Goal: Task Accomplishment & Management: Manage account settings

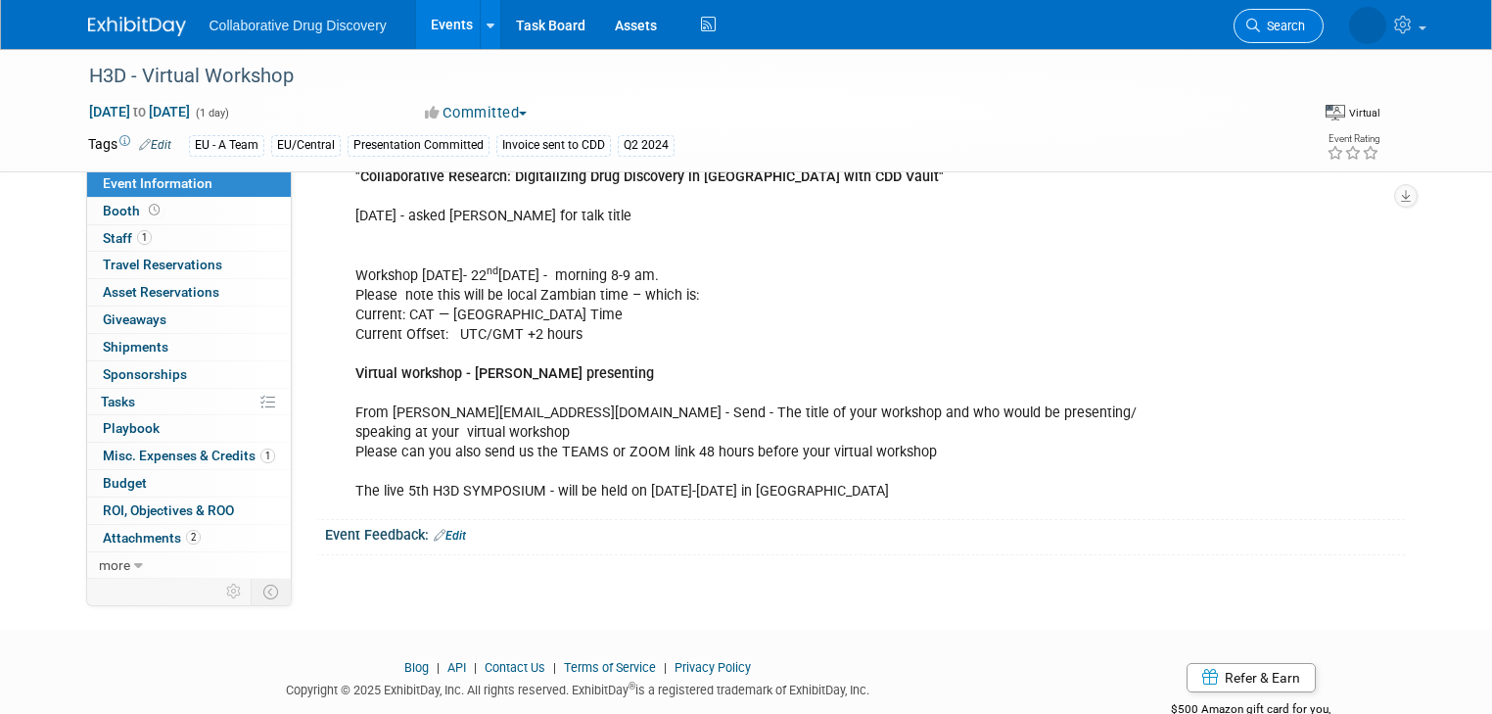
click at [1287, 23] on span "Search" at bounding box center [1282, 26] width 45 height 15
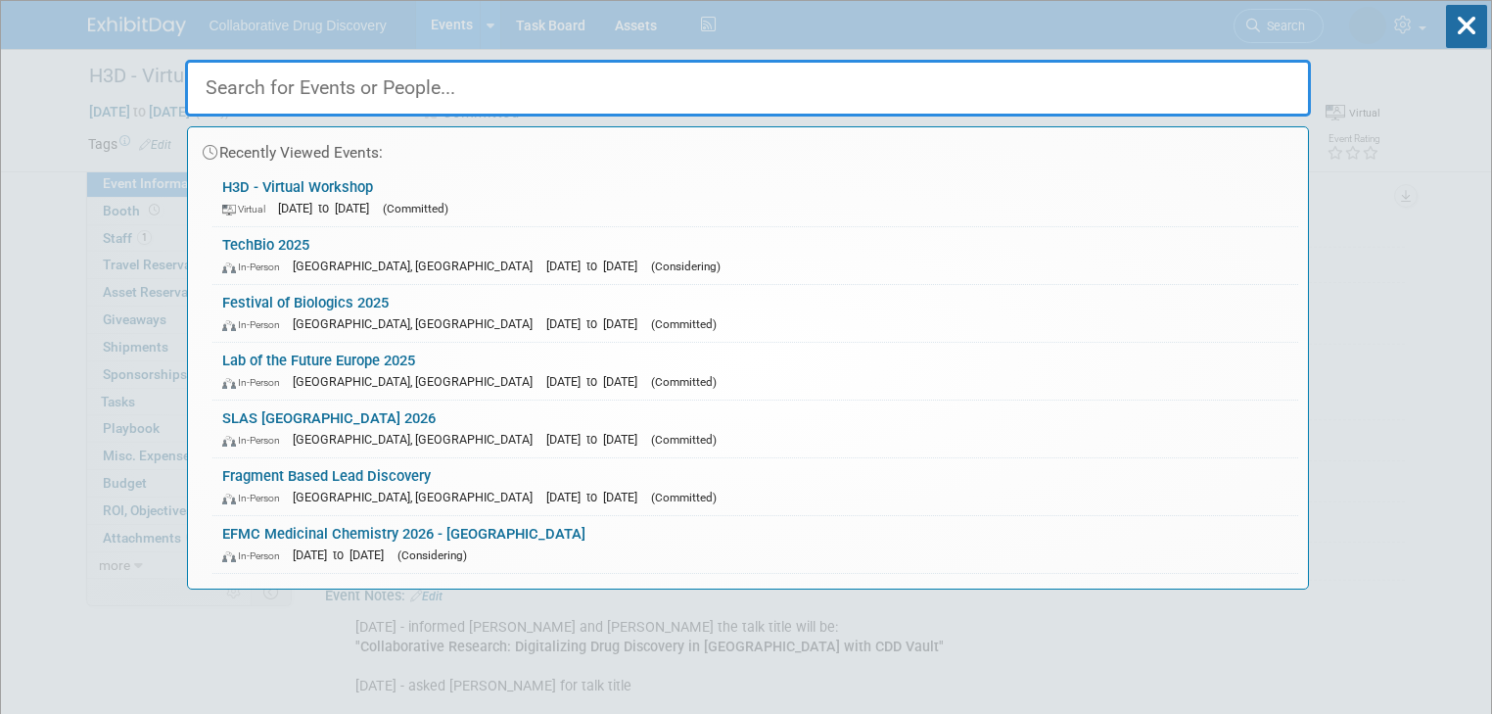
click at [817, 85] on input "text" at bounding box center [748, 88] width 1126 height 57
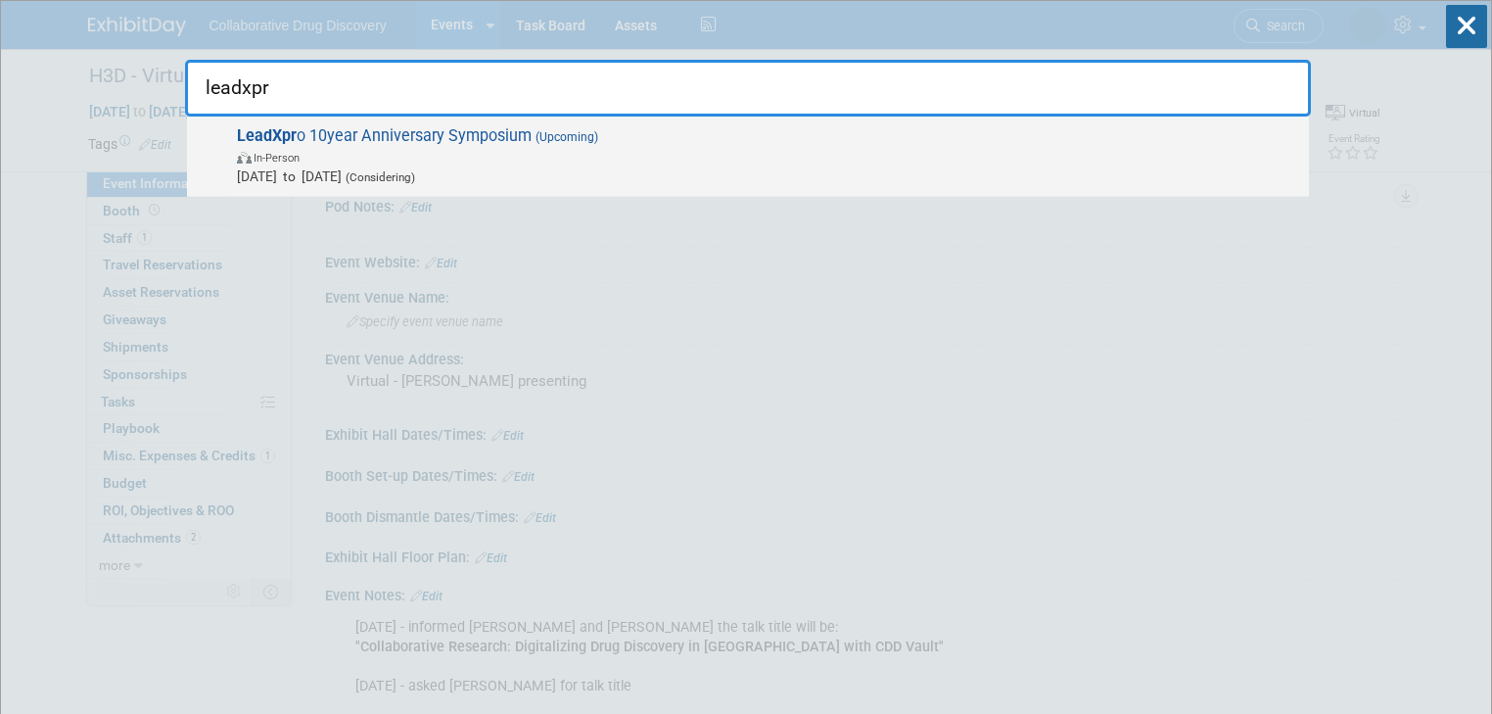
type input "leadxpr"
click at [452, 133] on span "LeadXpr o 10year Anniversary Symposium (Upcoming) In-Person [DATE] to [DATE] (C…" at bounding box center [765, 156] width 1068 height 60
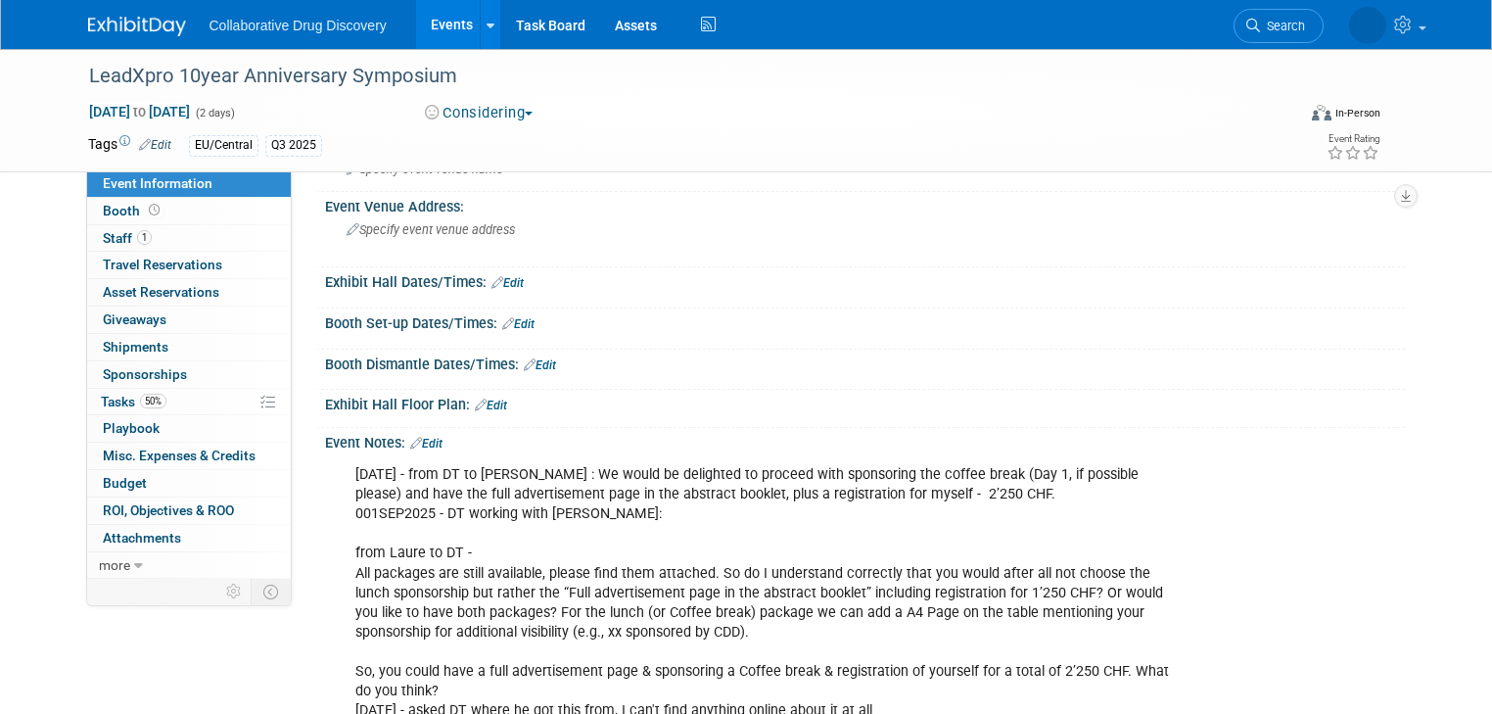
scroll to position [157, 0]
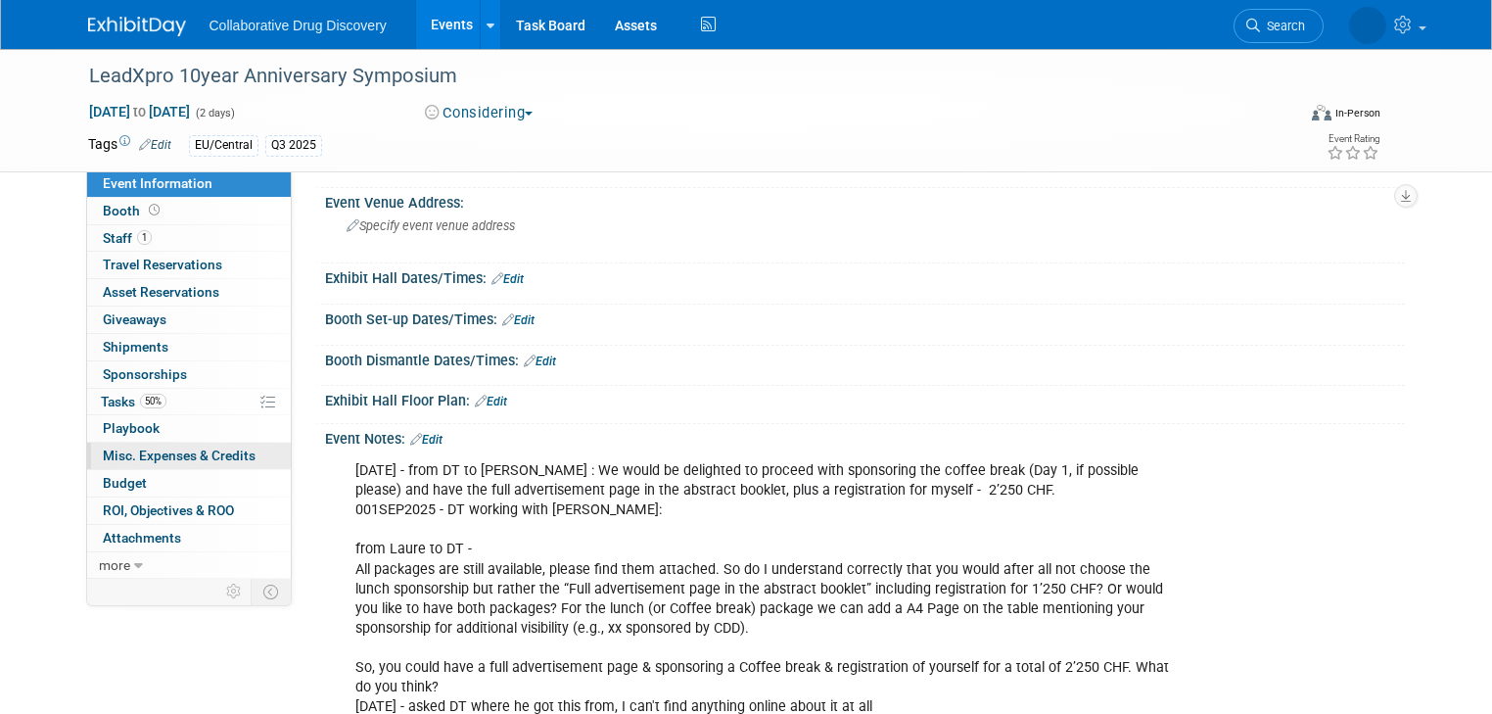
click at [173, 456] on span "Misc. Expenses & Credits 0" at bounding box center [179, 455] width 153 height 16
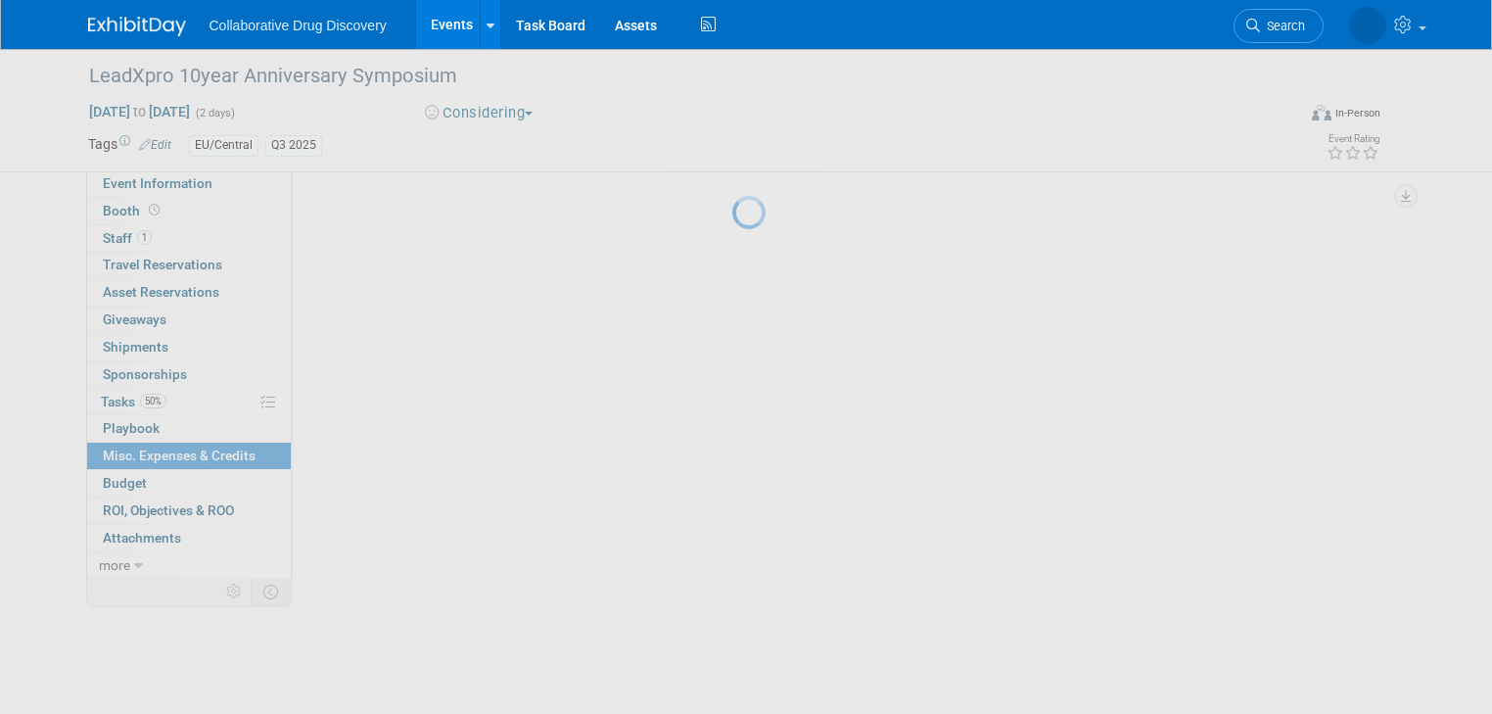
scroll to position [0, 0]
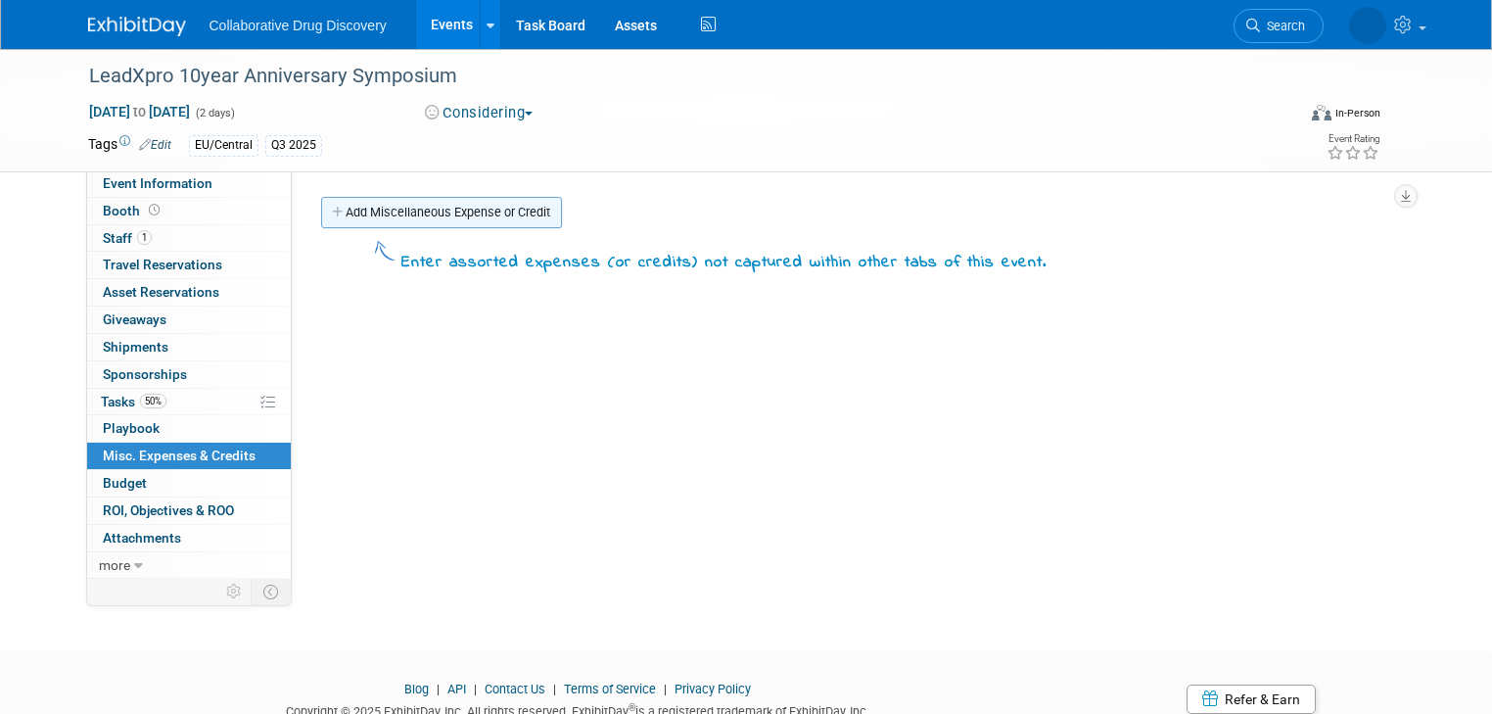
click at [367, 214] on link "Add Miscellaneous Expense or Credit" at bounding box center [441, 212] width 241 height 31
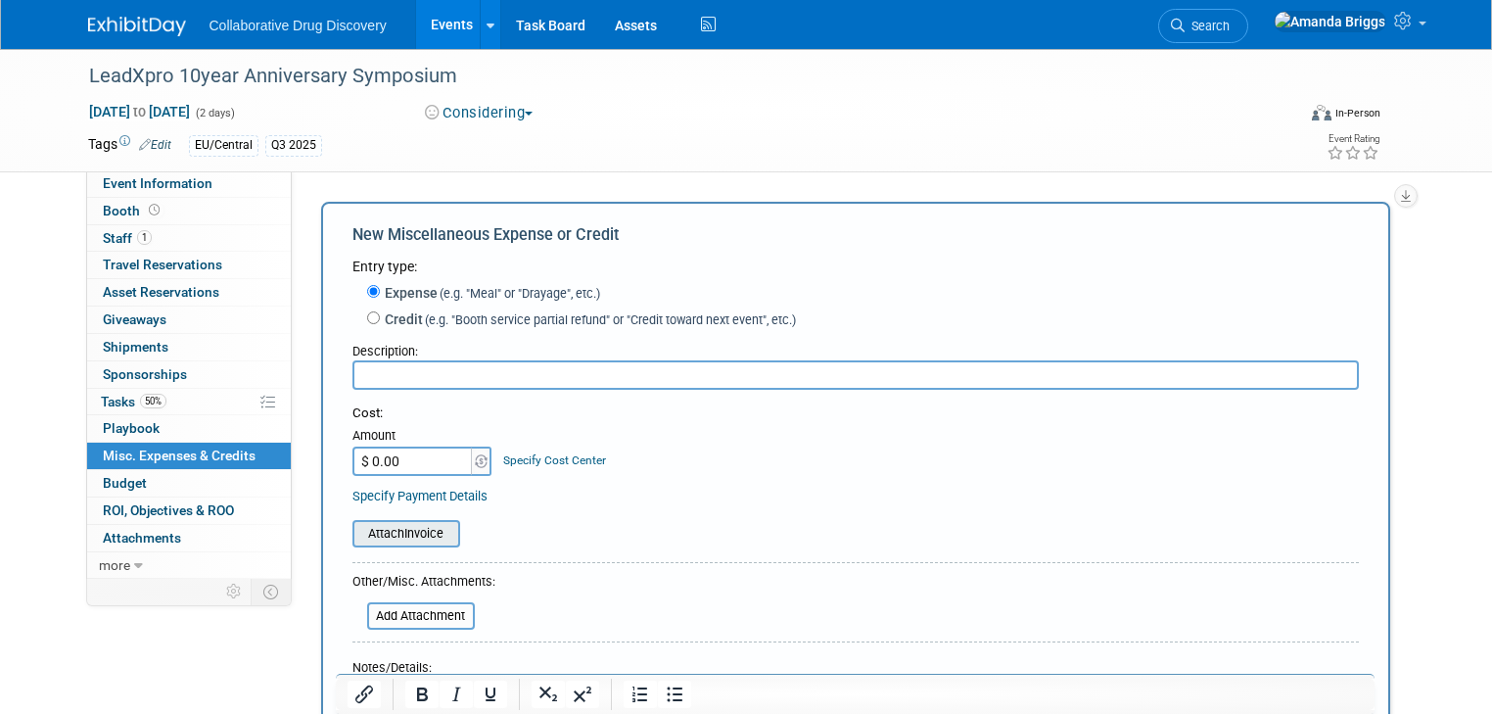
click at [403, 535] on input "file" at bounding box center [341, 533] width 233 height 23
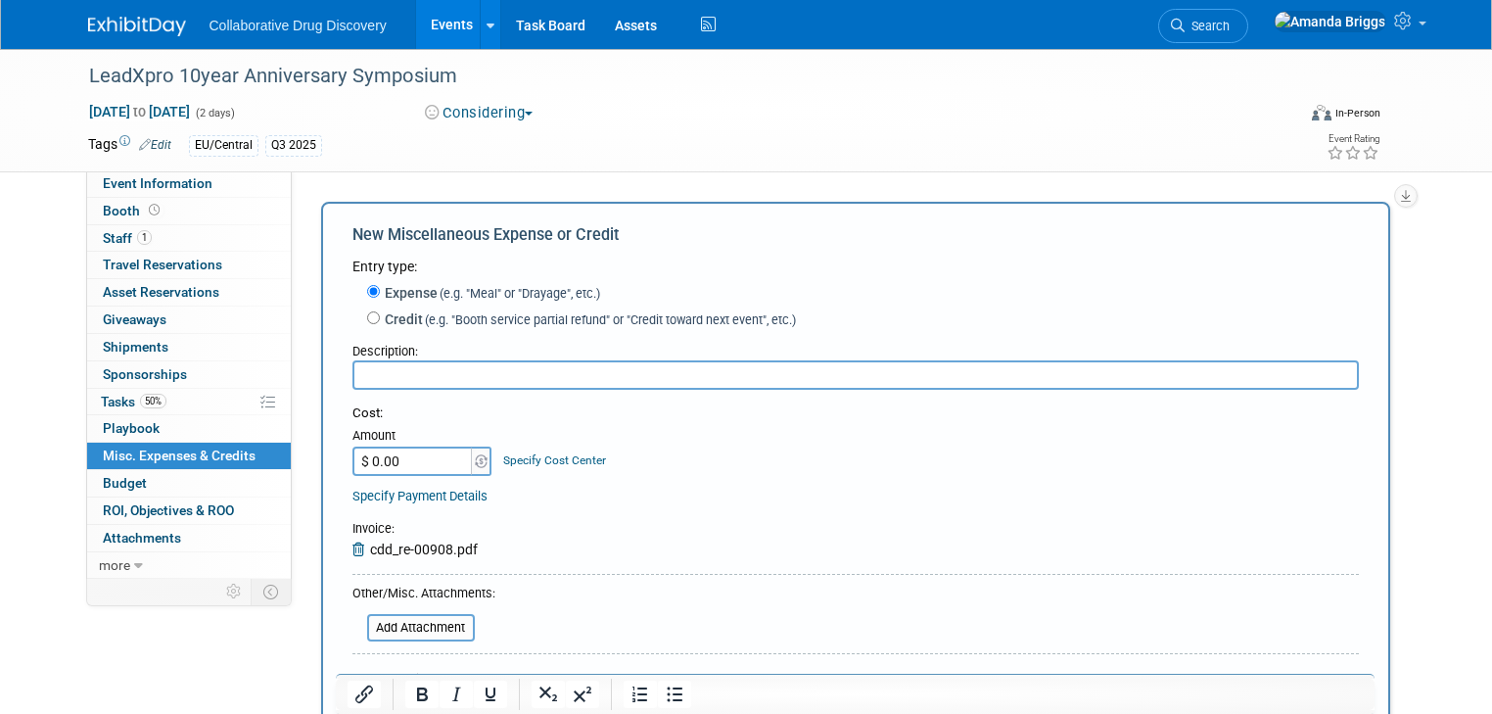
click at [530, 376] on input "text" at bounding box center [855, 374] width 1006 height 29
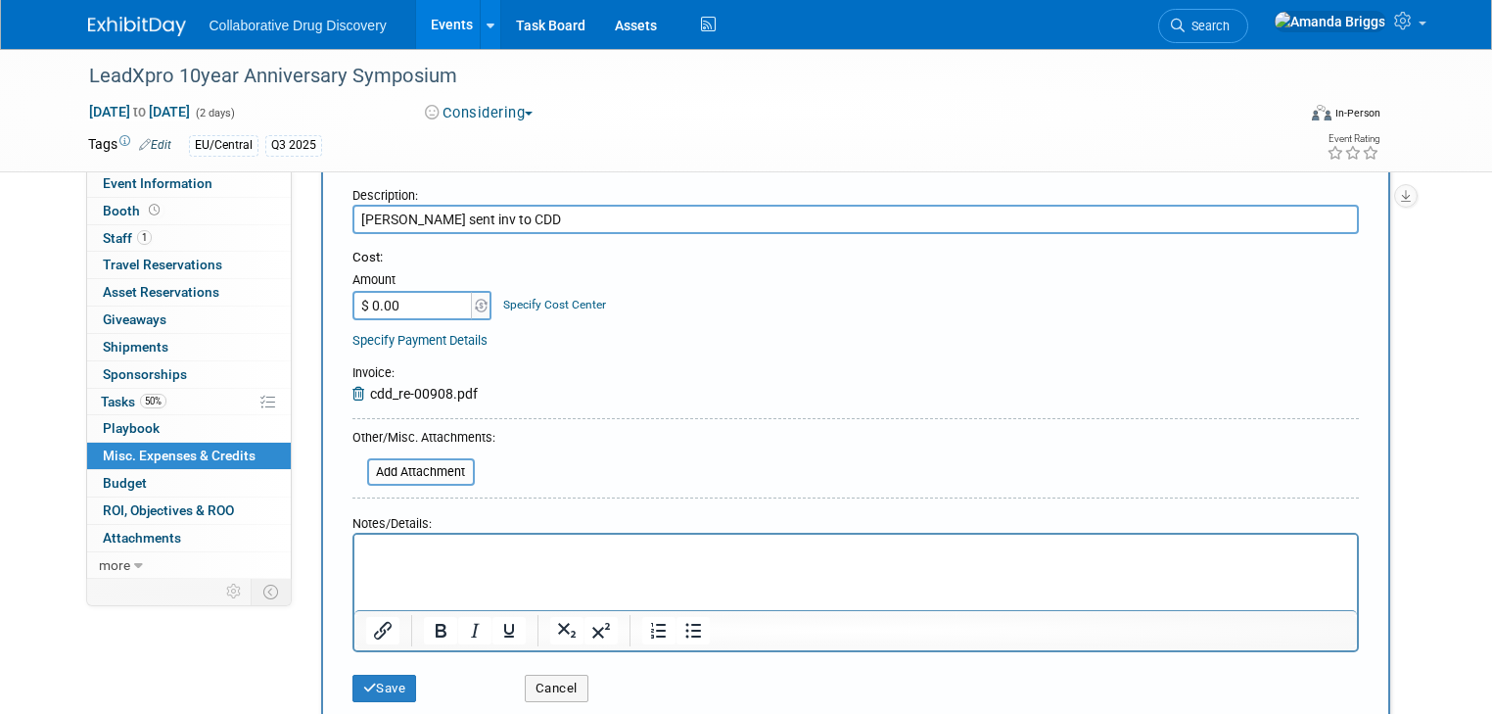
scroll to position [157, 0]
type input "Mel sent inv to CDD 18SEP2025"
click at [378, 687] on button "Save" at bounding box center [384, 687] width 65 height 27
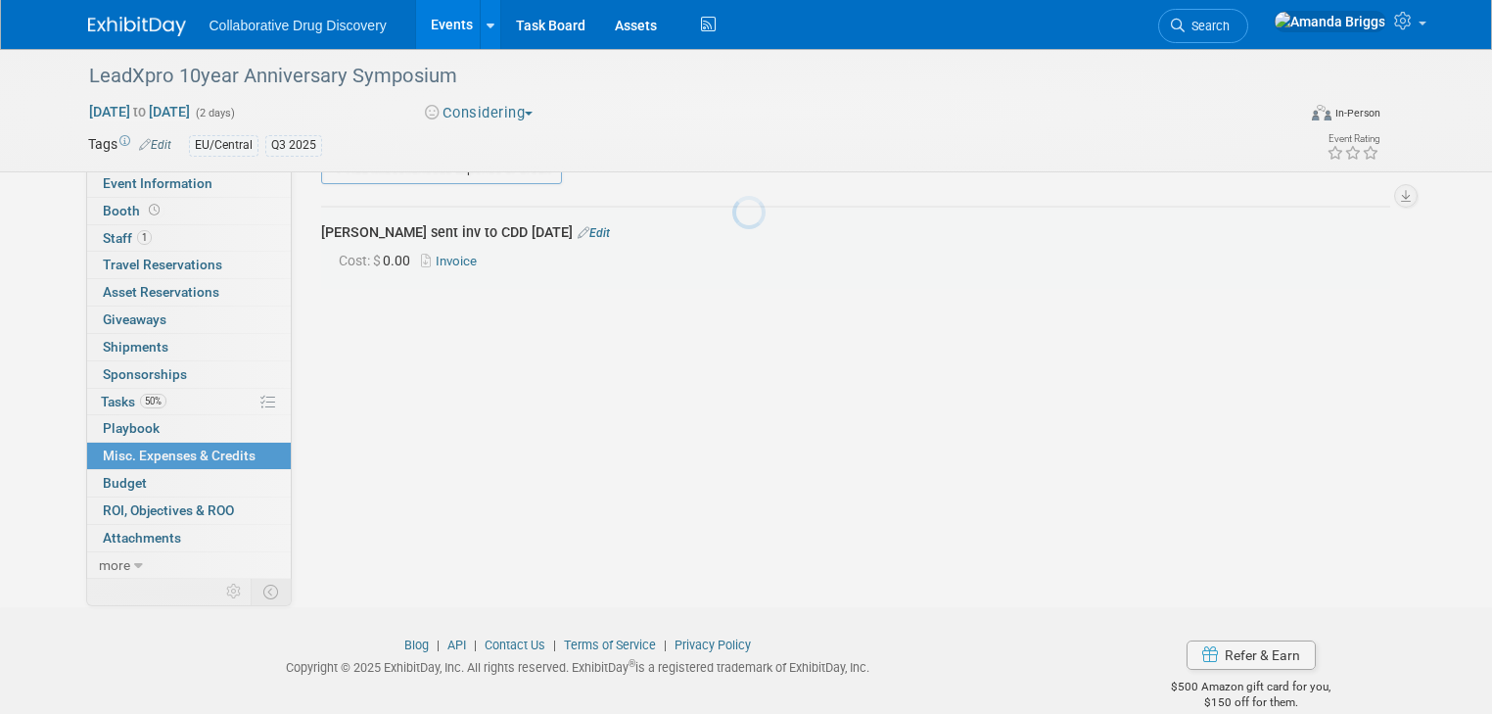
scroll to position [42, 0]
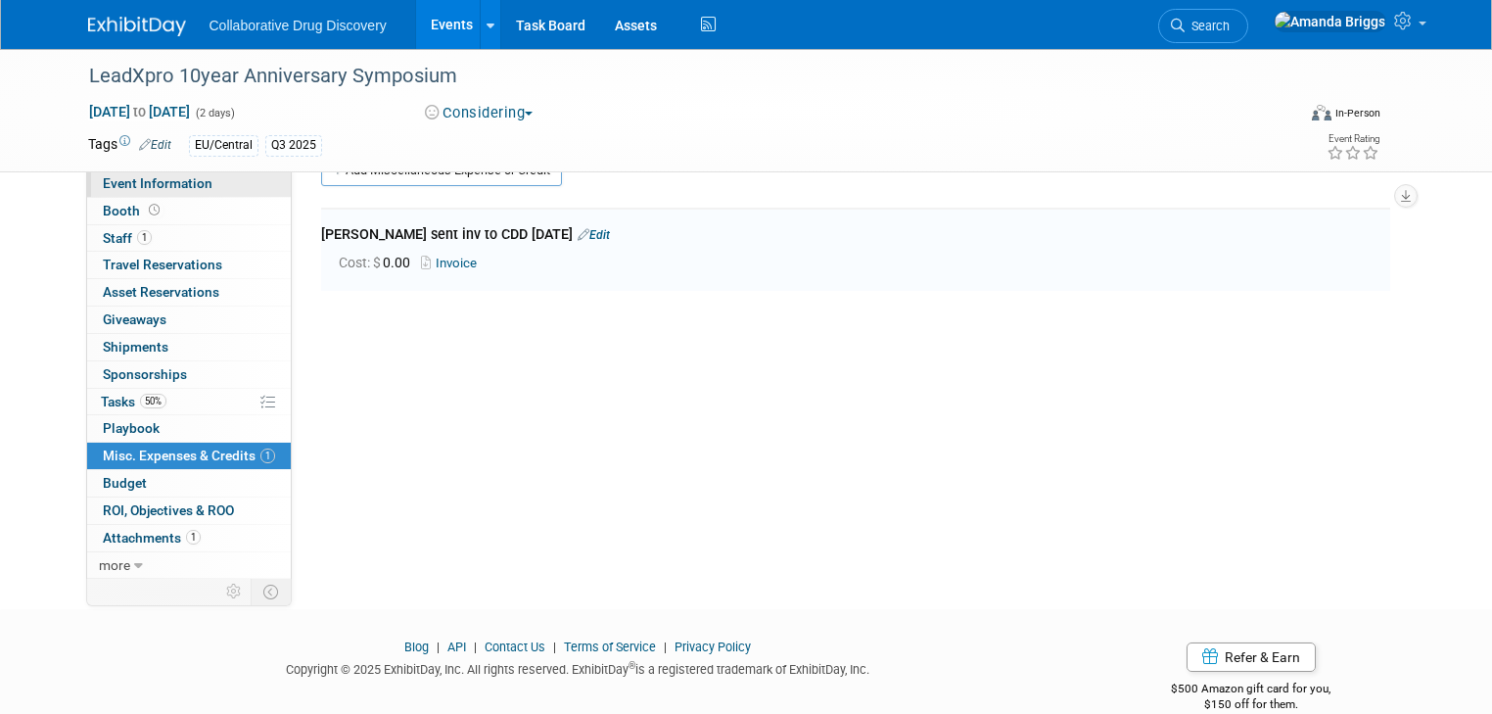
click at [153, 182] on span "Event Information" at bounding box center [158, 183] width 110 height 16
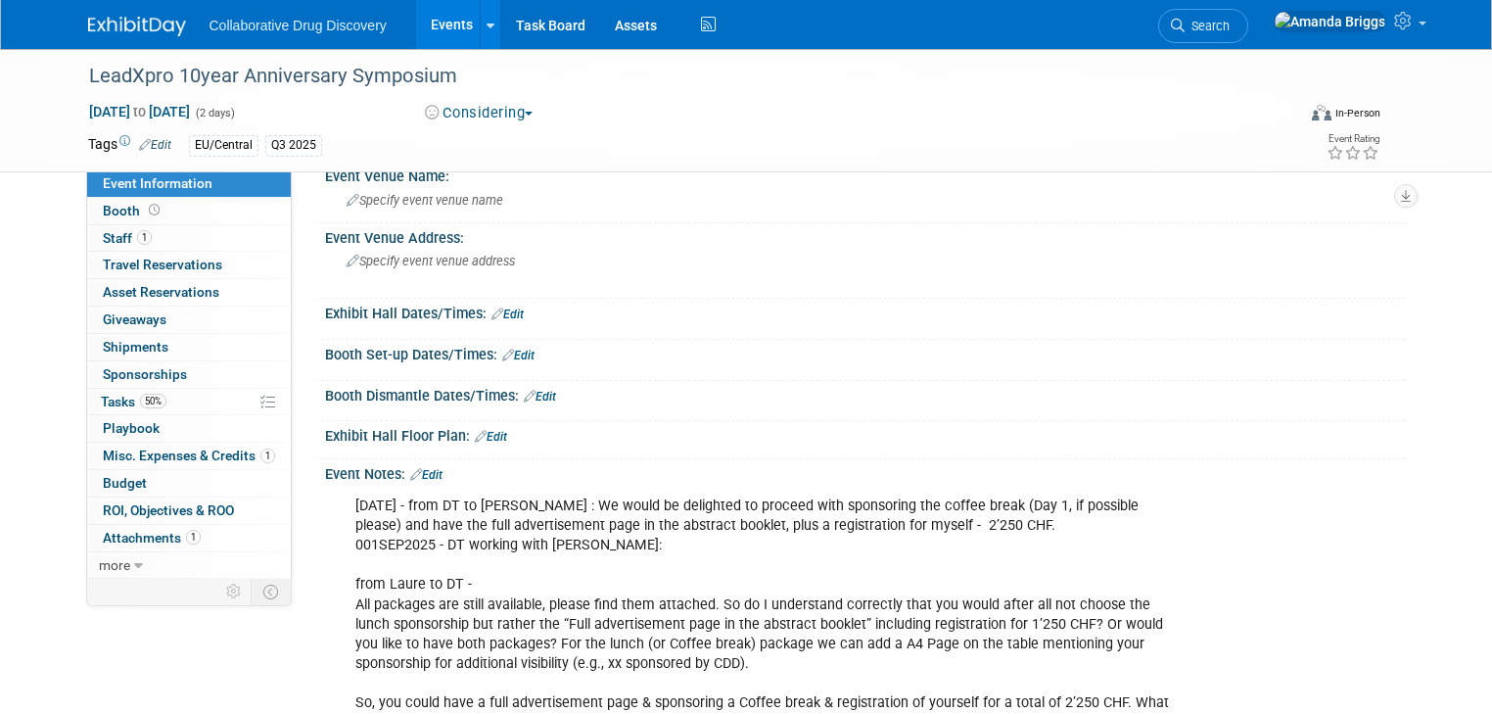
scroll to position [157, 0]
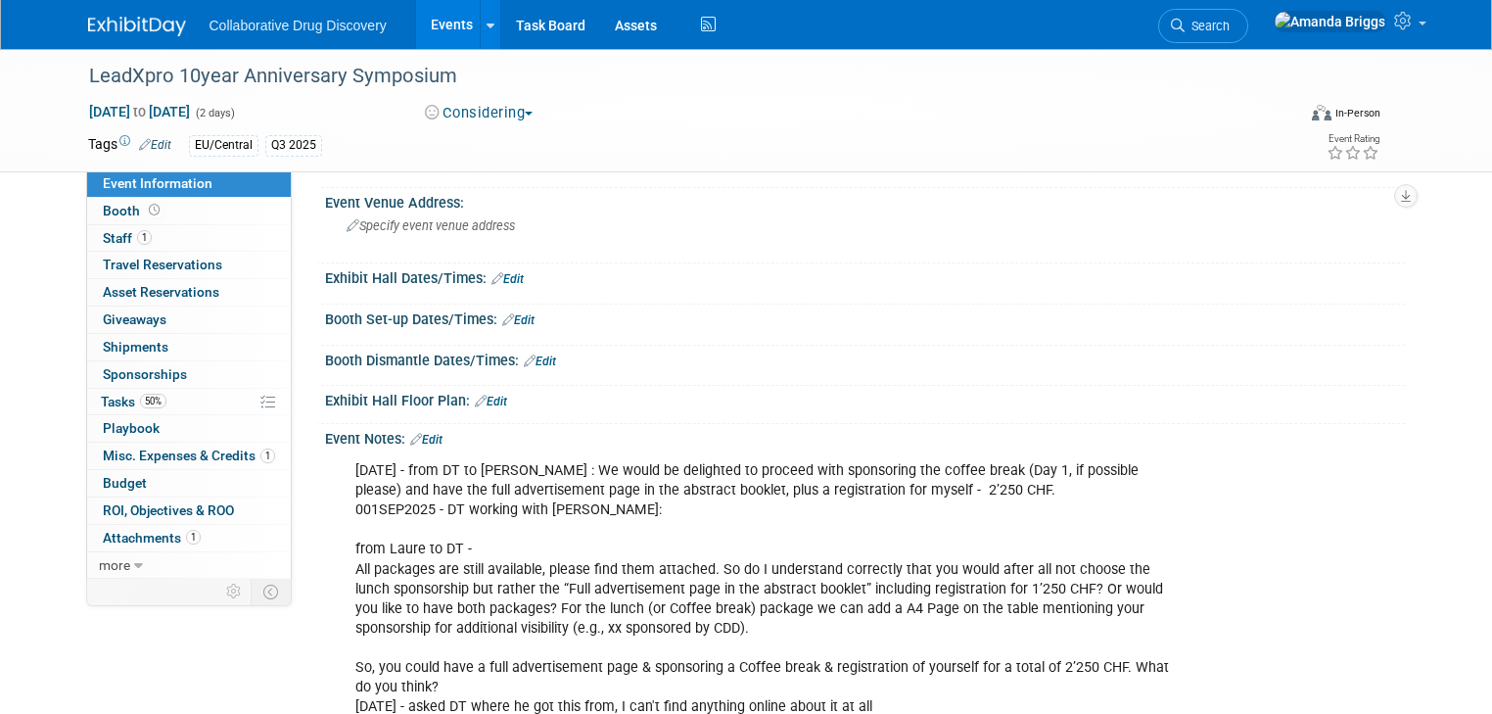
click at [144, 145] on link "Edit" at bounding box center [155, 145] width 32 height 14
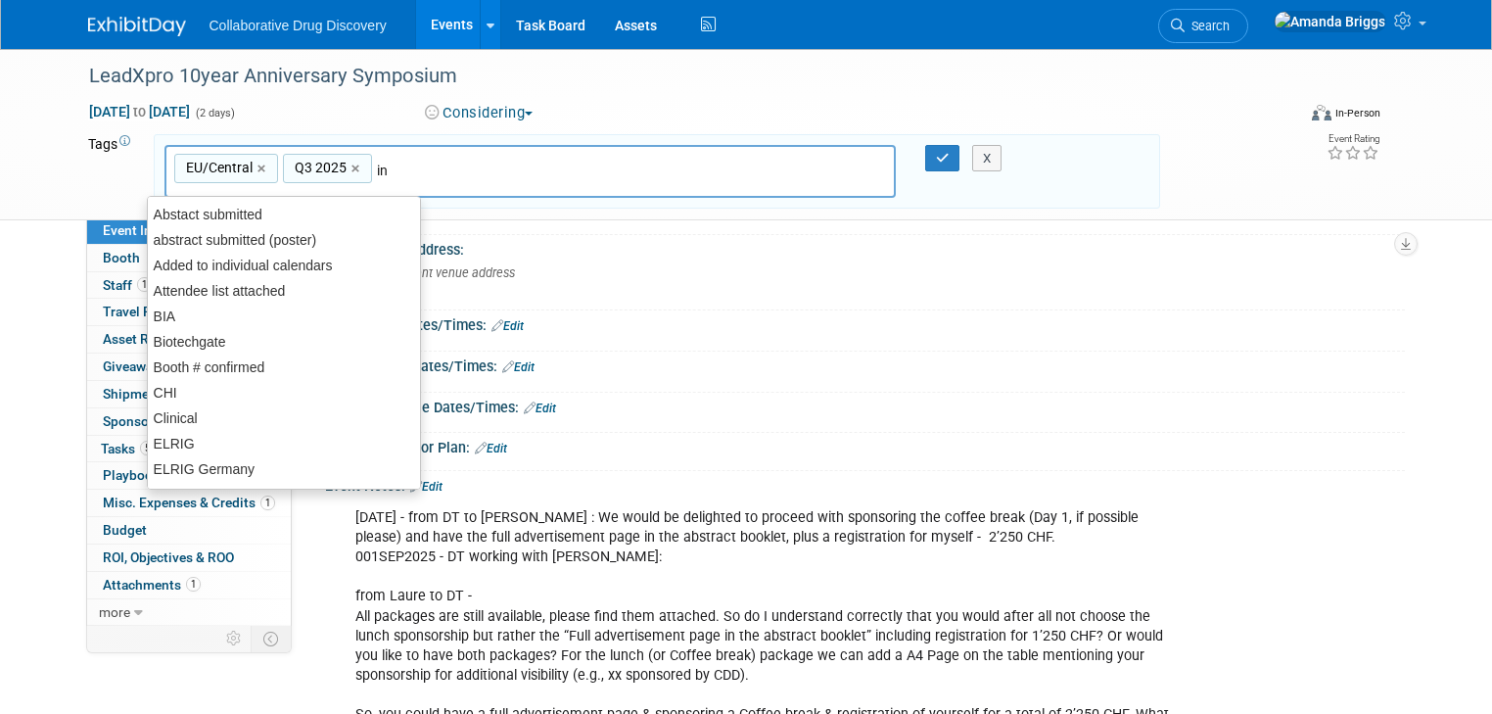
type input "inv"
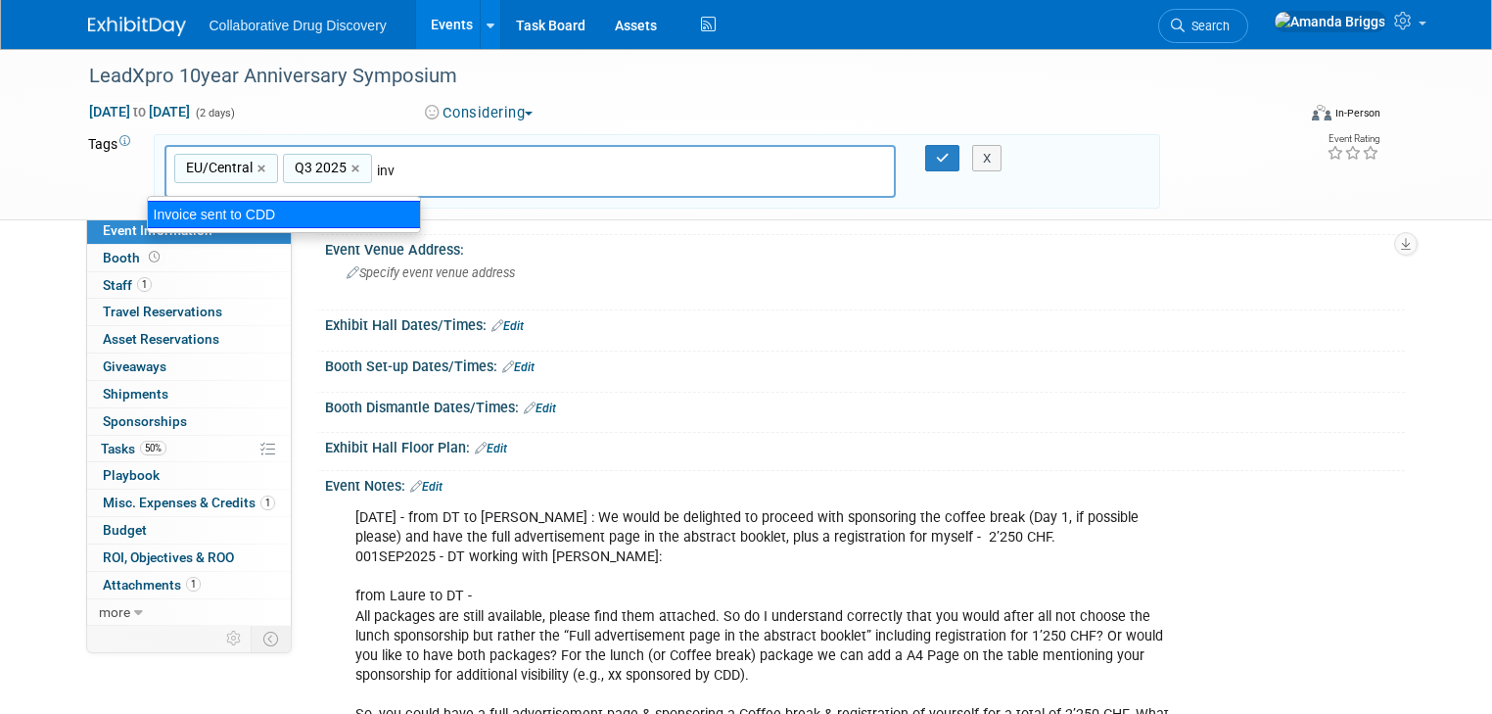
click at [182, 204] on div "Invoice sent to CDD" at bounding box center [284, 214] width 274 height 27
type input "EU/Central, Q3 2025, Invoice sent to CDD"
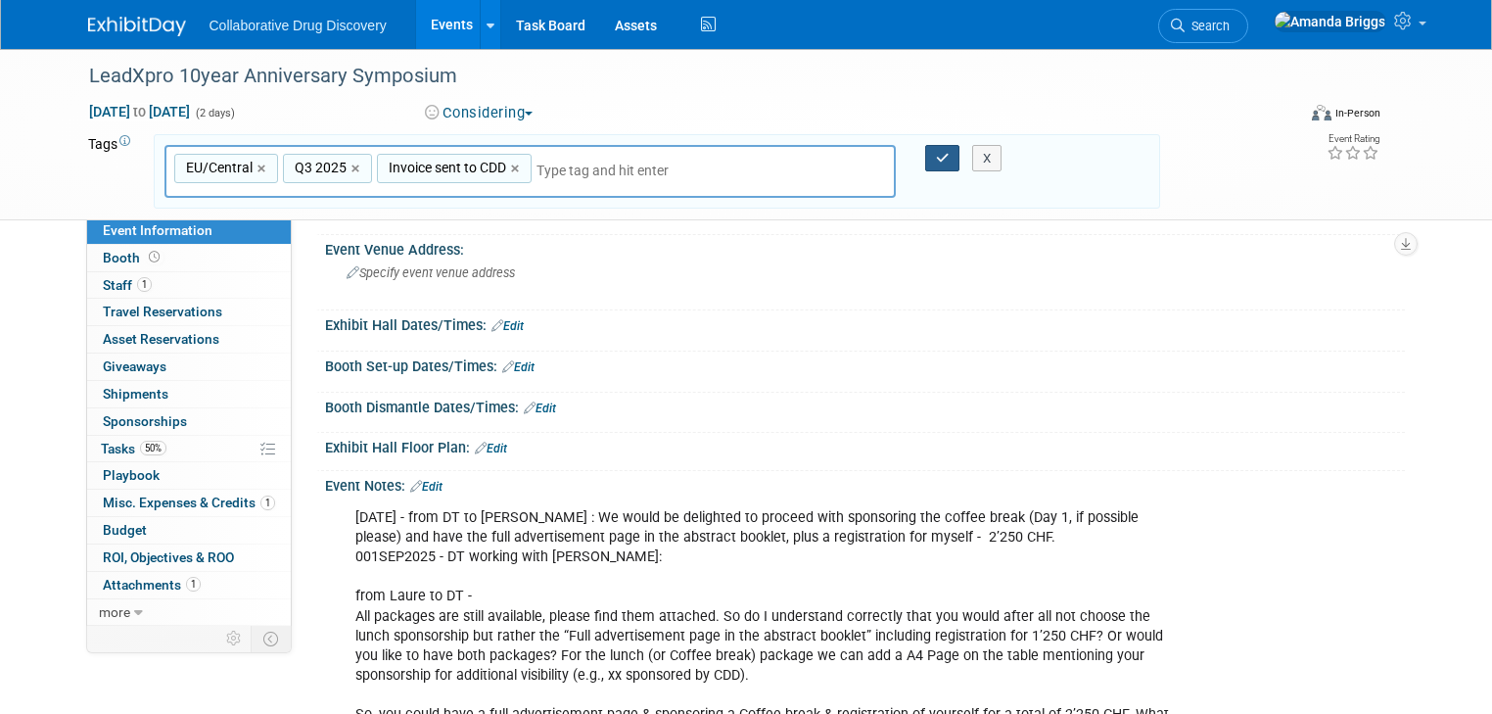
click at [950, 156] on icon "button" at bounding box center [943, 158] width 14 height 13
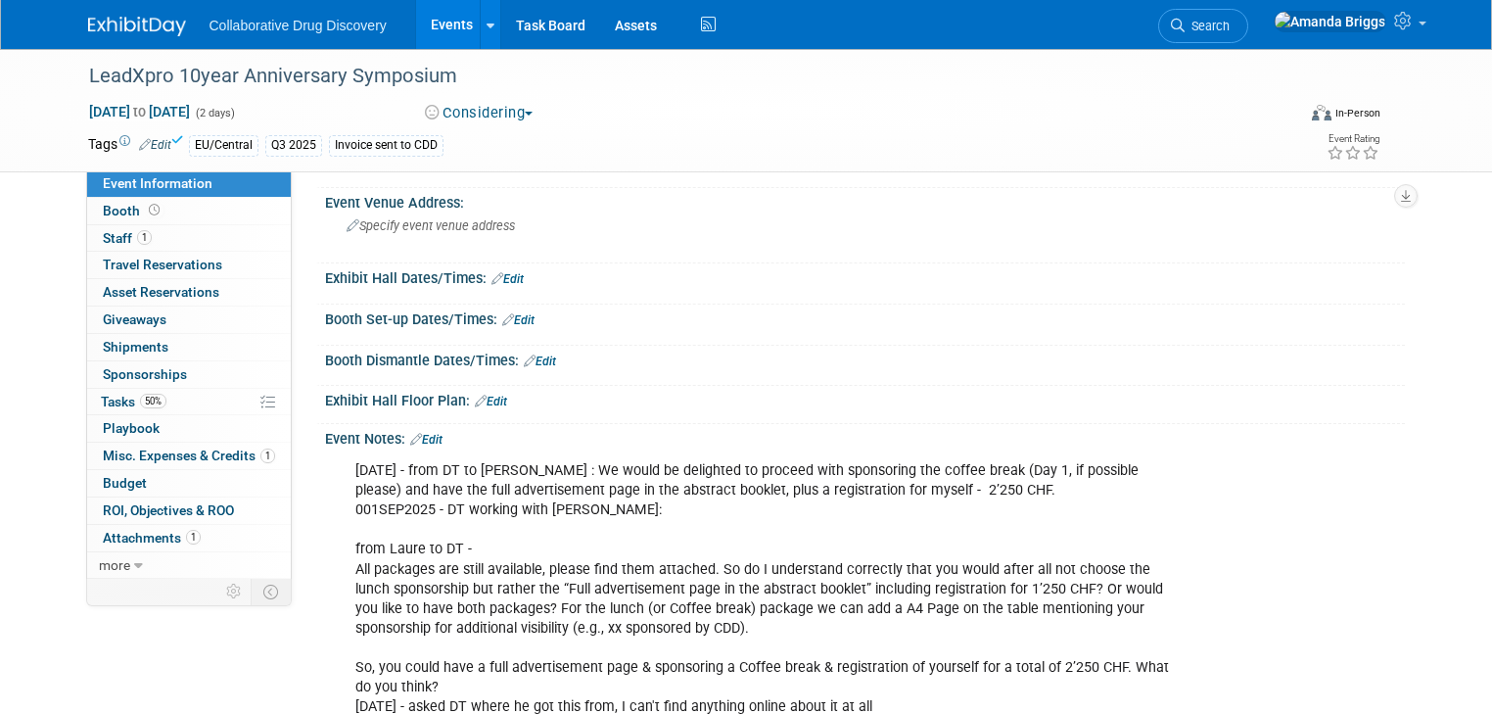
click at [527, 116] on button "Considering" at bounding box center [479, 113] width 122 height 21
click at [514, 140] on link "Committed" at bounding box center [496, 144] width 155 height 27
